Goal: Task Accomplishment & Management: Manage account settings

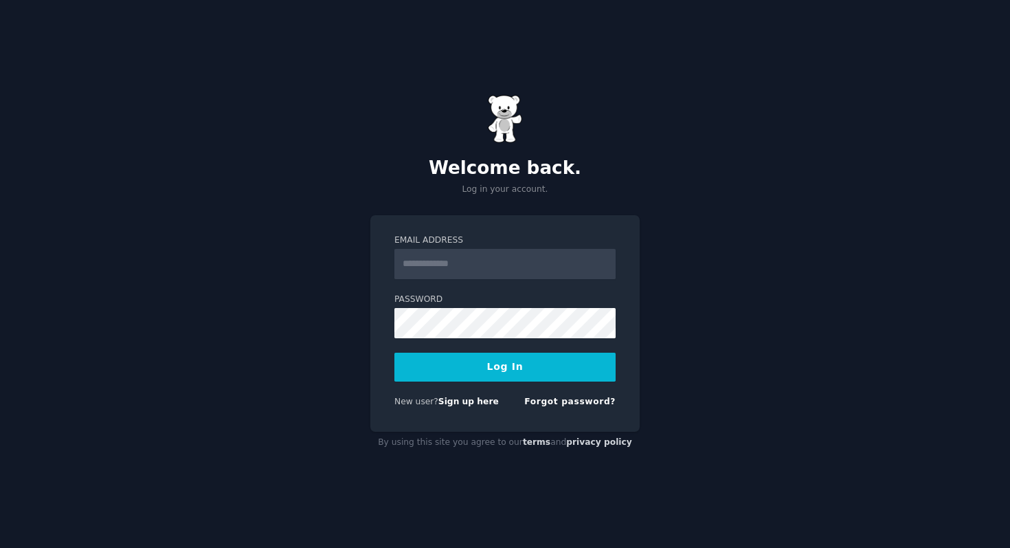
click at [495, 264] on input "Email Address" at bounding box center [504, 264] width 221 height 30
type input "**********"
click at [489, 375] on button "Log In" at bounding box center [504, 366] width 221 height 29
